Goal: Information Seeking & Learning: Understand process/instructions

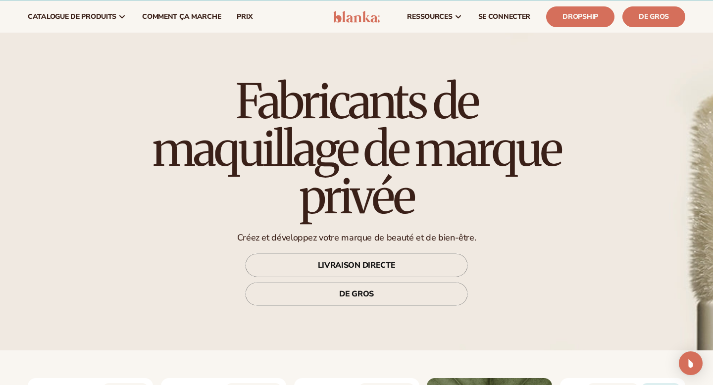
scroll to position [20, 0]
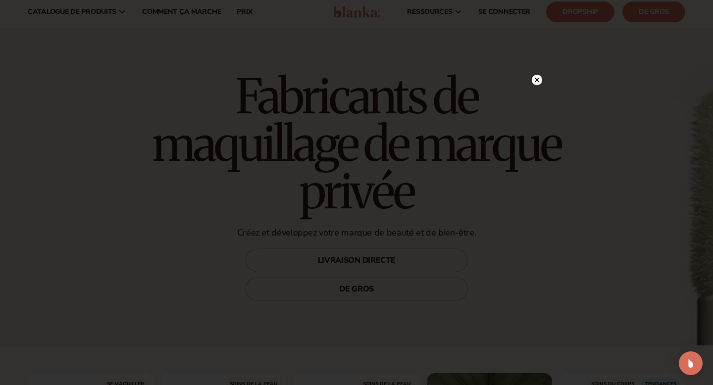
click at [540, 79] on circle at bounding box center [537, 80] width 10 height 10
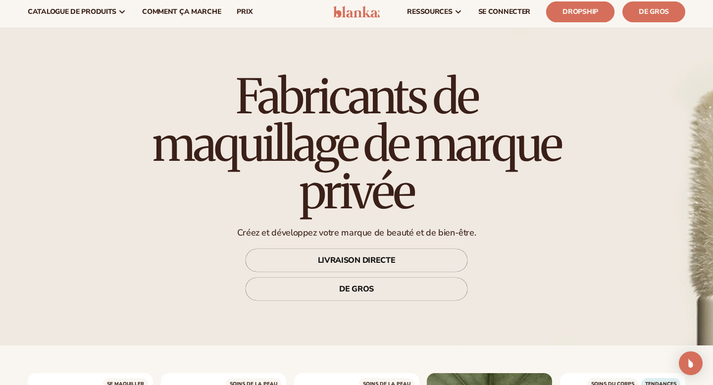
click at [571, 17] on link "Dropship" at bounding box center [581, 11] width 68 height 21
click at [164, 16] on link "Comment ça marche" at bounding box center [181, 12] width 95 height 32
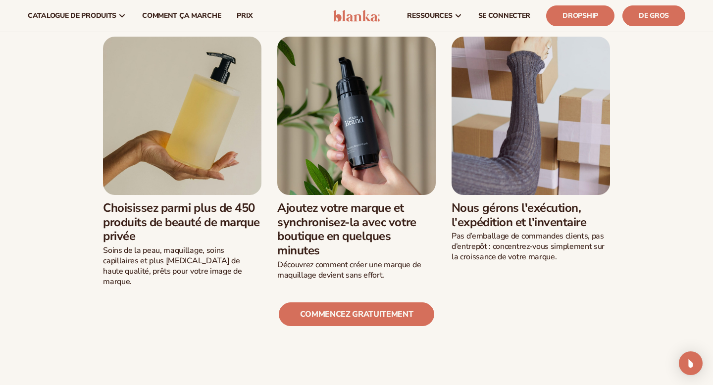
scroll to position [244, 0]
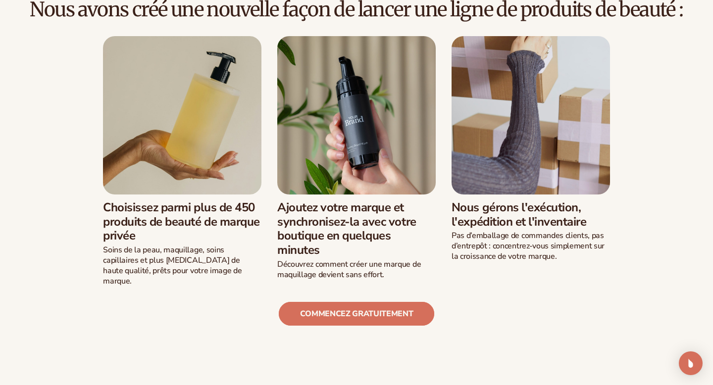
click at [341, 306] on link "Commencez gratuitement" at bounding box center [357, 314] width 156 height 24
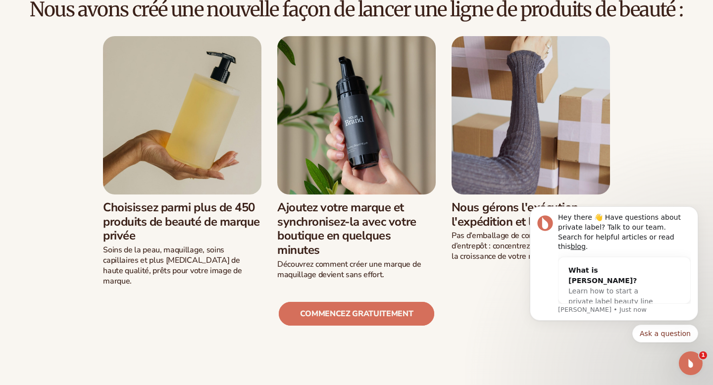
scroll to position [0, 0]
